Goal: Information Seeking & Learning: Find specific fact

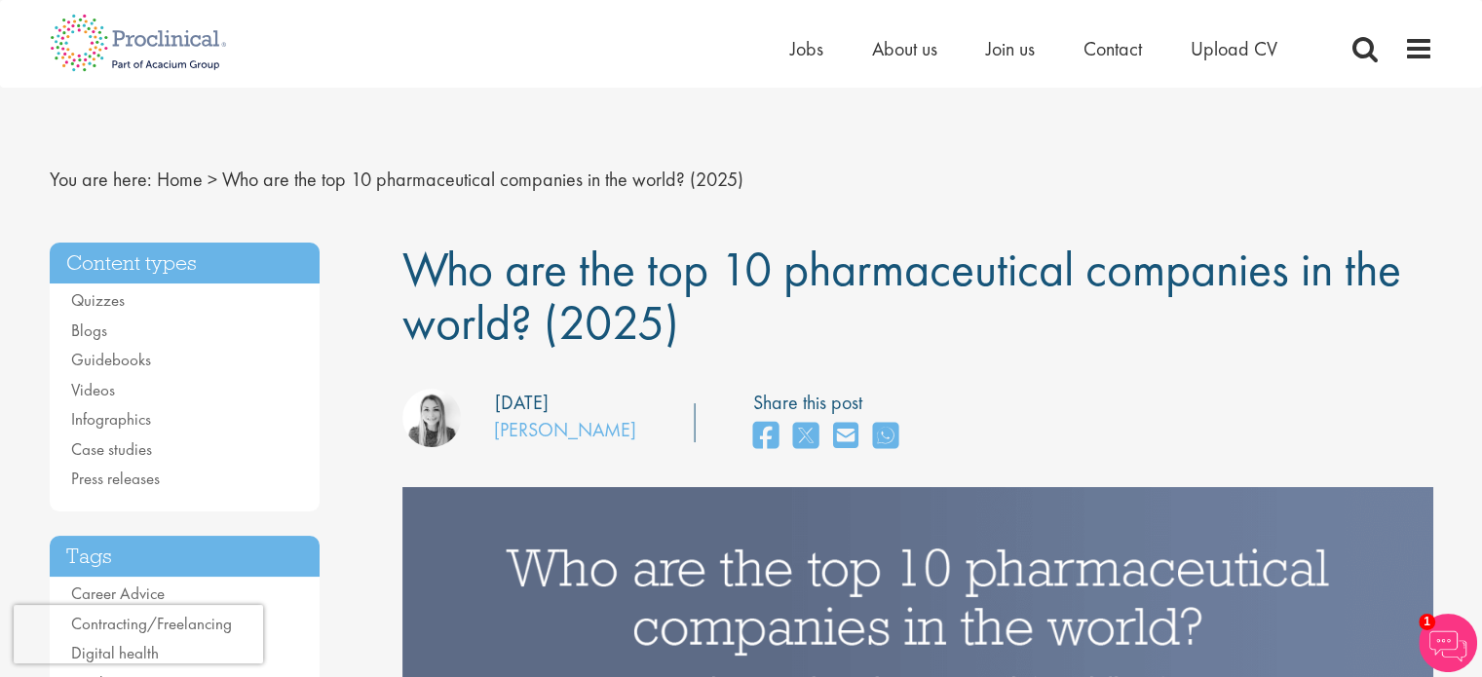
drag, startPoint x: 402, startPoint y: 254, endPoint x: 706, endPoint y: 326, distance: 311.6
click at [706, 326] on h1 "Who are the top 10 pharmaceutical companies in the world? (2025)" at bounding box center [917, 296] width 1031 height 107
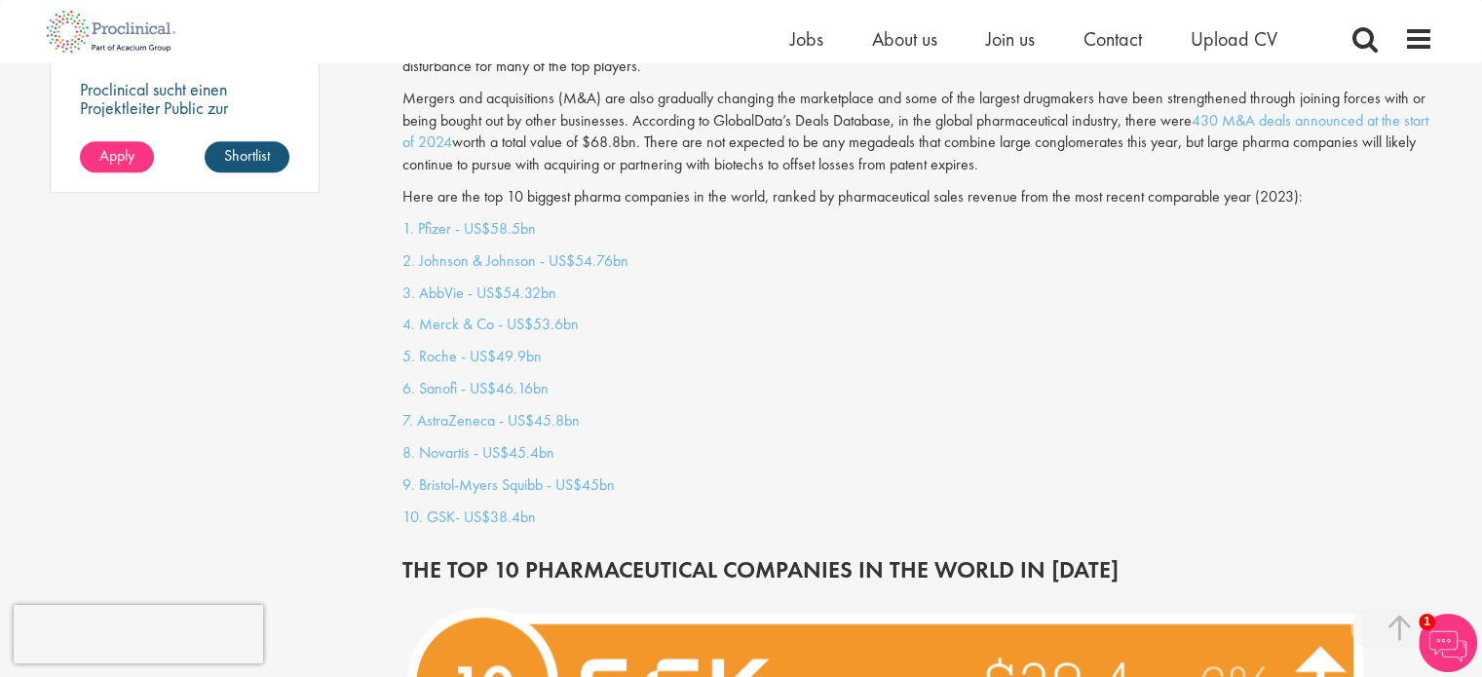
scroll to position [1714, 0]
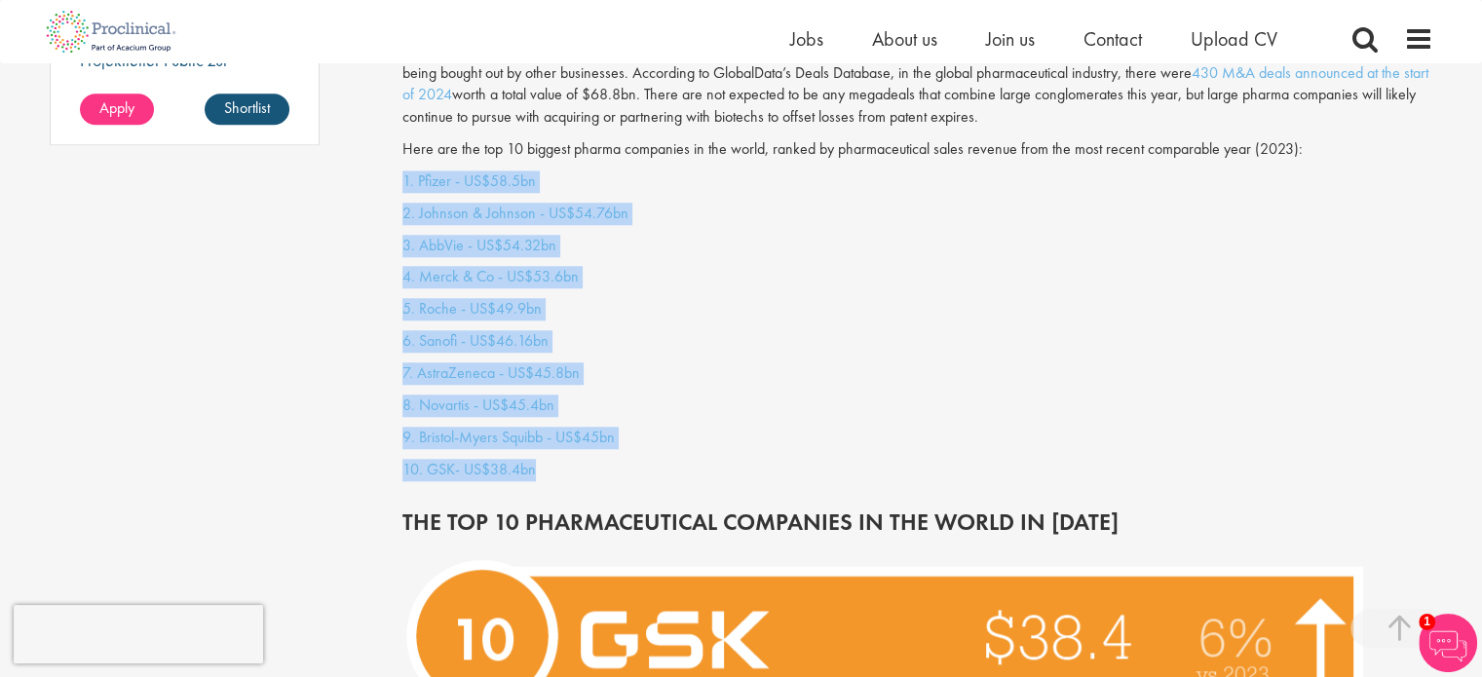
drag, startPoint x: 396, startPoint y: 154, endPoint x: 563, endPoint y: 444, distance: 335.3
click at [645, 330] on p "6. Sanofi - US$46.16bn" at bounding box center [917, 341] width 1031 height 22
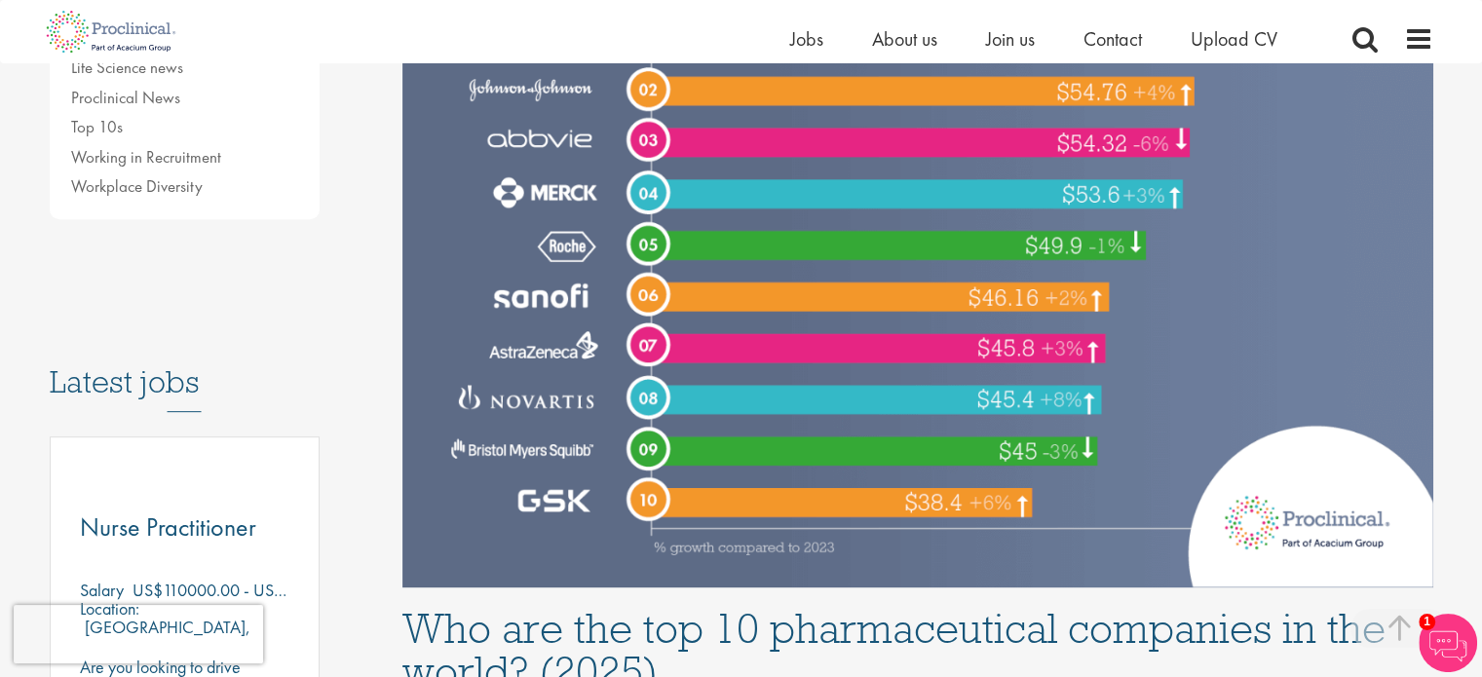
scroll to position [585, 0]
